Goal: Task Accomplishment & Management: Manage account settings

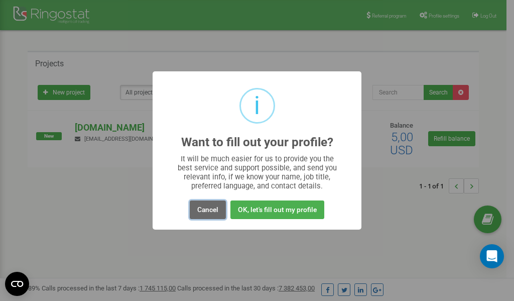
click at [205, 212] on button "Cancel" at bounding box center [208, 209] width 36 height 19
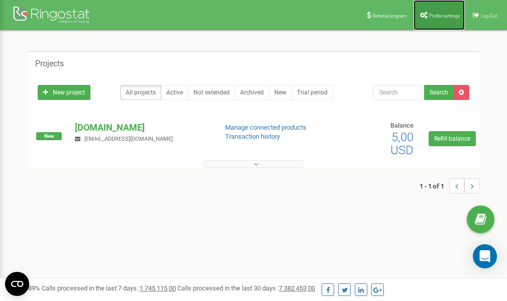
click at [435, 11] on link "Profile settings" at bounding box center [438, 15] width 51 height 30
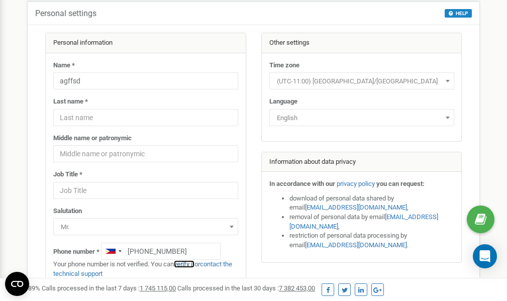
click at [188, 265] on link "verify it" at bounding box center [184, 264] width 21 height 8
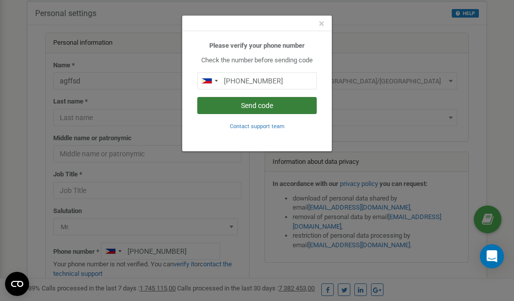
click at [254, 105] on button "Send code" at bounding box center [256, 105] width 119 height 17
